Goal: Task Accomplishment & Management: Use online tool/utility

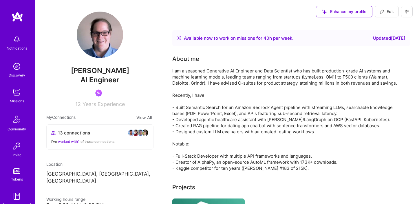
click at [17, 88] on img at bounding box center [17, 92] width 12 height 12
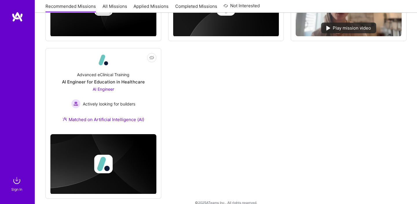
scroll to position [533, 0]
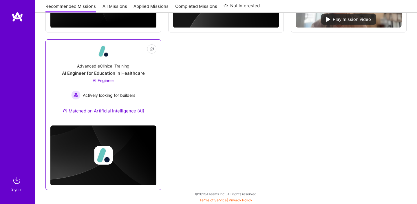
click at [128, 87] on div "AI Engineer Actively looking for builders" at bounding box center [103, 88] width 64 height 22
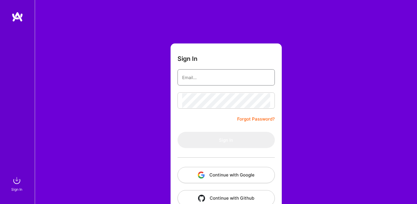
type input "[DOMAIN_NAME][EMAIL_ADDRESS][DOMAIN_NAME]"
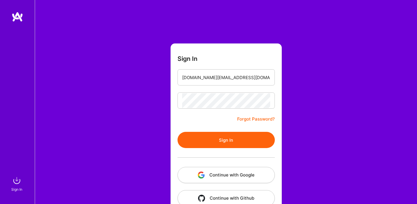
click at [240, 142] on button "Sign In" at bounding box center [225, 140] width 97 height 16
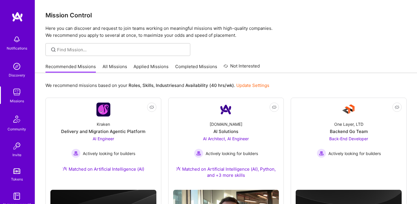
click at [117, 69] on link "All Missions" at bounding box center [114, 68] width 25 height 10
